Goal: Information Seeking & Learning: Learn about a topic

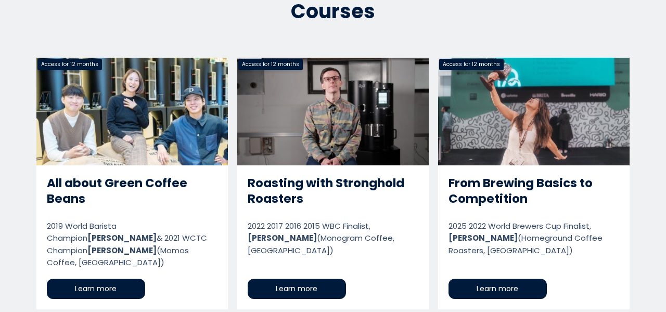
click at [511, 280] on link "From Brewing Basics to Competition" at bounding box center [533, 184] width 191 height 252
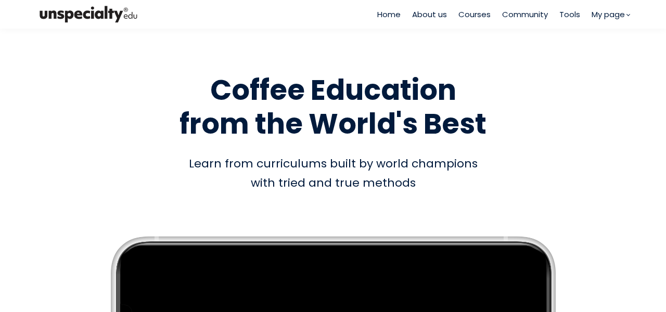
click at [477, 13] on span "Courses" at bounding box center [474, 14] width 32 height 12
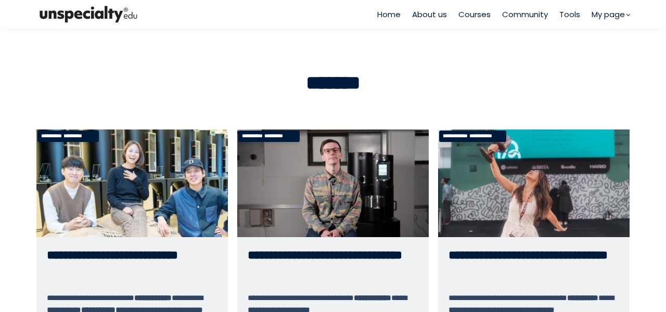
click at [465, 200] on link "**********" at bounding box center [533, 268] width 191 height 279
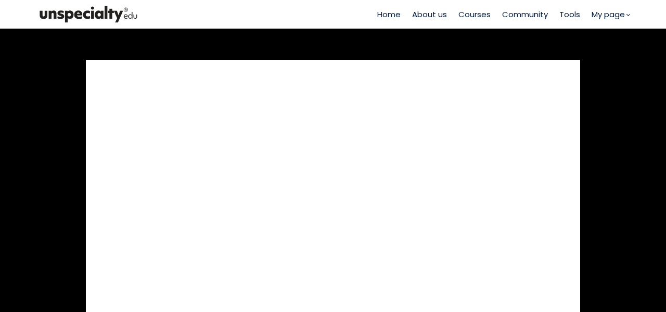
click at [586, 159] on section "Watch a full sample directly from the course" at bounding box center [333, 199] width 666 height 340
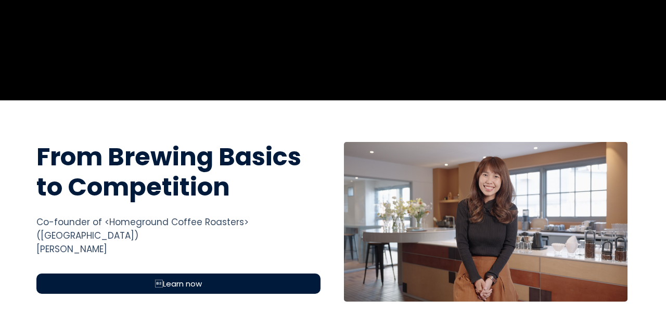
scroll to position [260, 0]
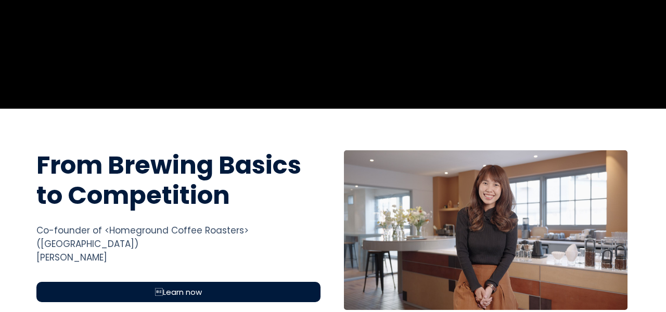
click at [175, 286] on span "Learn now" at bounding box center [178, 292] width 47 height 12
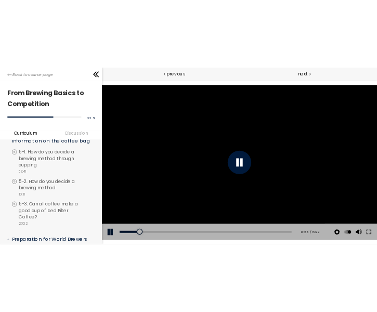
scroll to position [1300, 0]
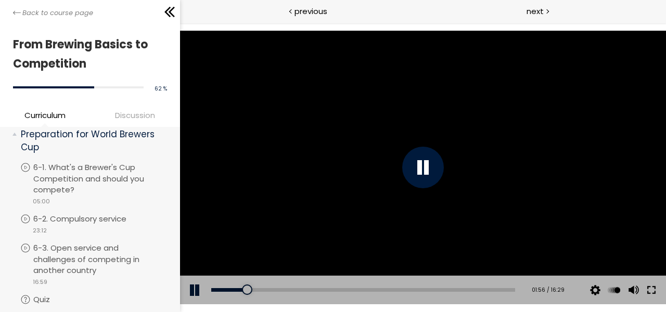
click at [649, 289] on button at bounding box center [650, 290] width 19 height 29
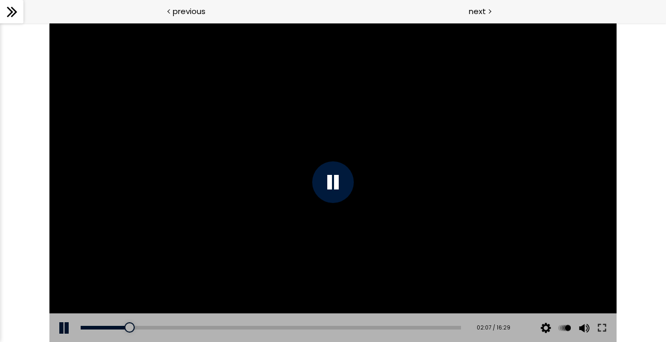
click at [464, 266] on div at bounding box center [332, 182] width 567 height 319
click at [603, 326] on button at bounding box center [601, 327] width 19 height 29
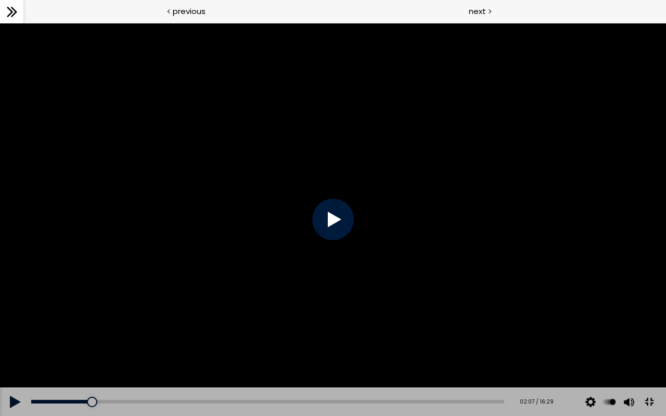
click at [548, 264] on div at bounding box center [333, 219] width 666 height 393
click at [442, 223] on div at bounding box center [333, 219] width 666 height 393
